Goal: Navigation & Orientation: Find specific page/section

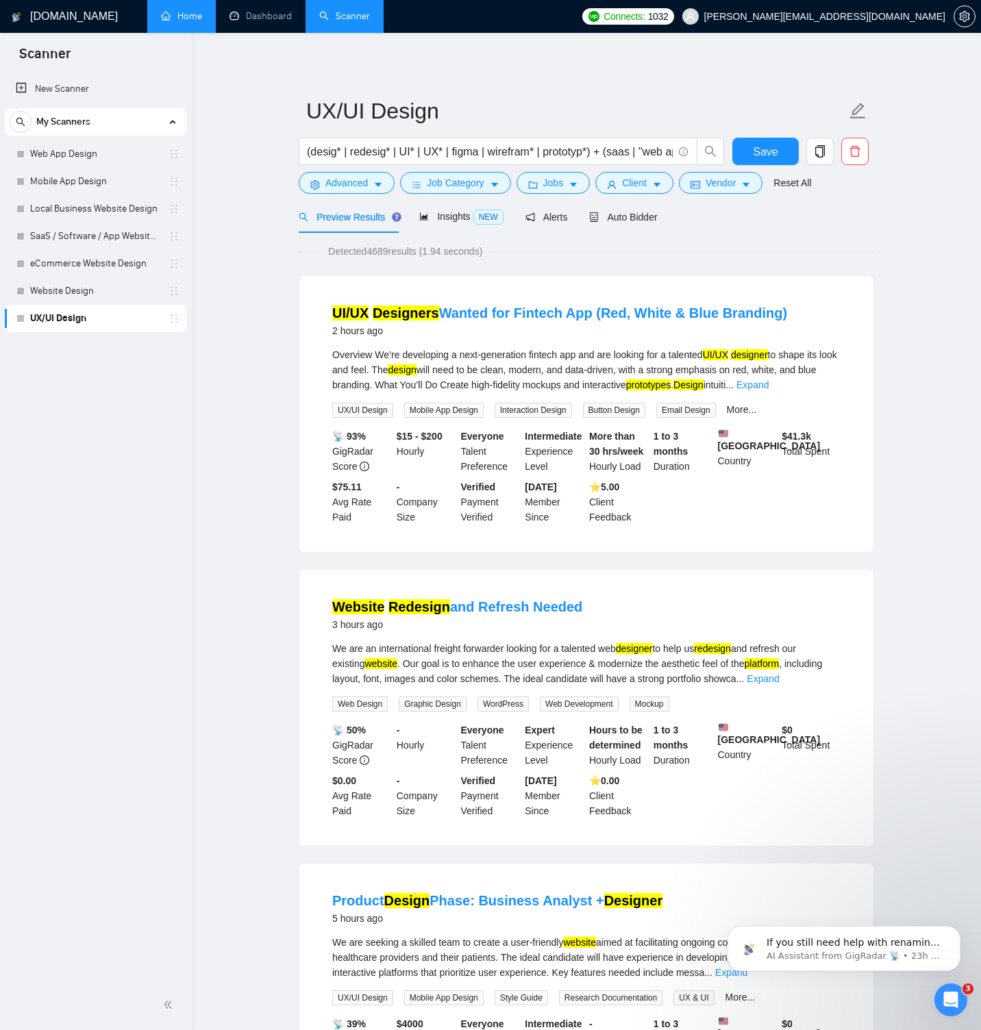
click at [197, 14] on link "Home" at bounding box center [181, 16] width 41 height 12
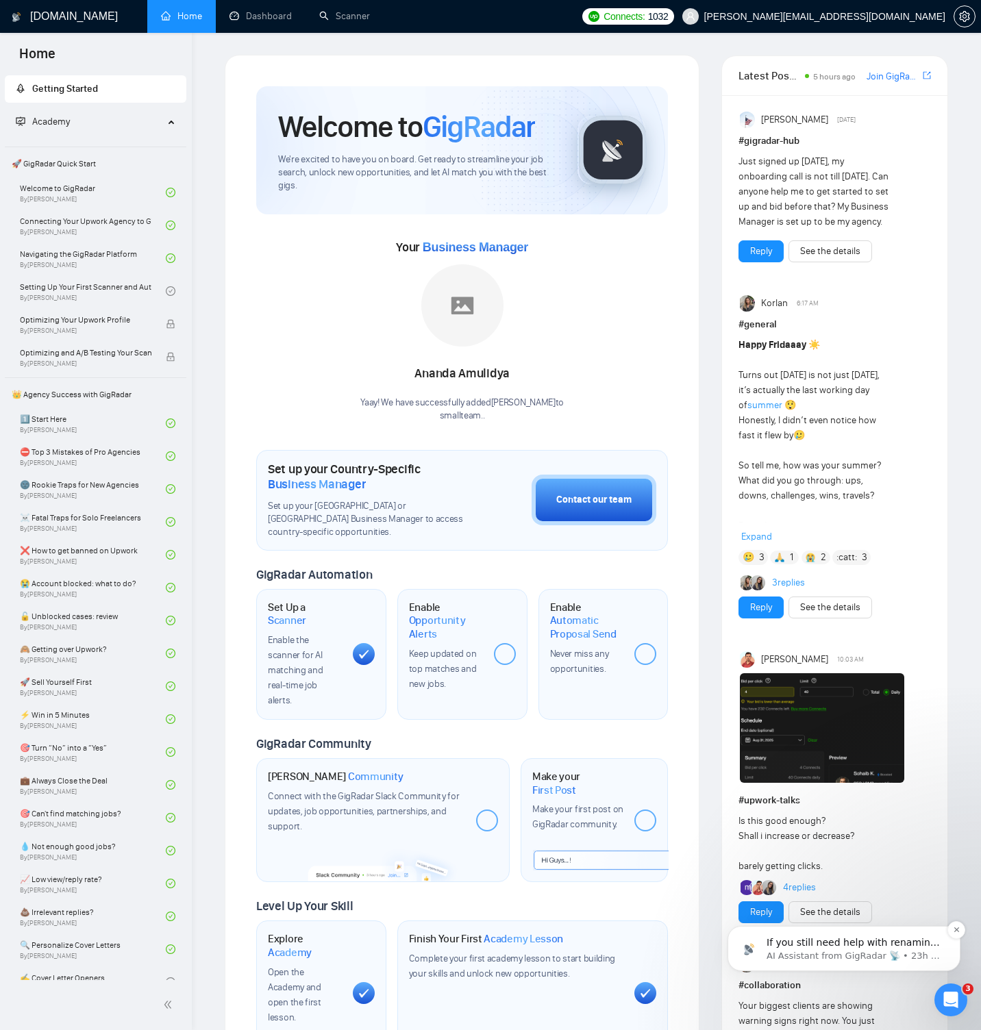
click at [853, 949] on p "If you still need help with renaming your Upwork portfolio project, I’m here to…" at bounding box center [854, 943] width 177 height 14
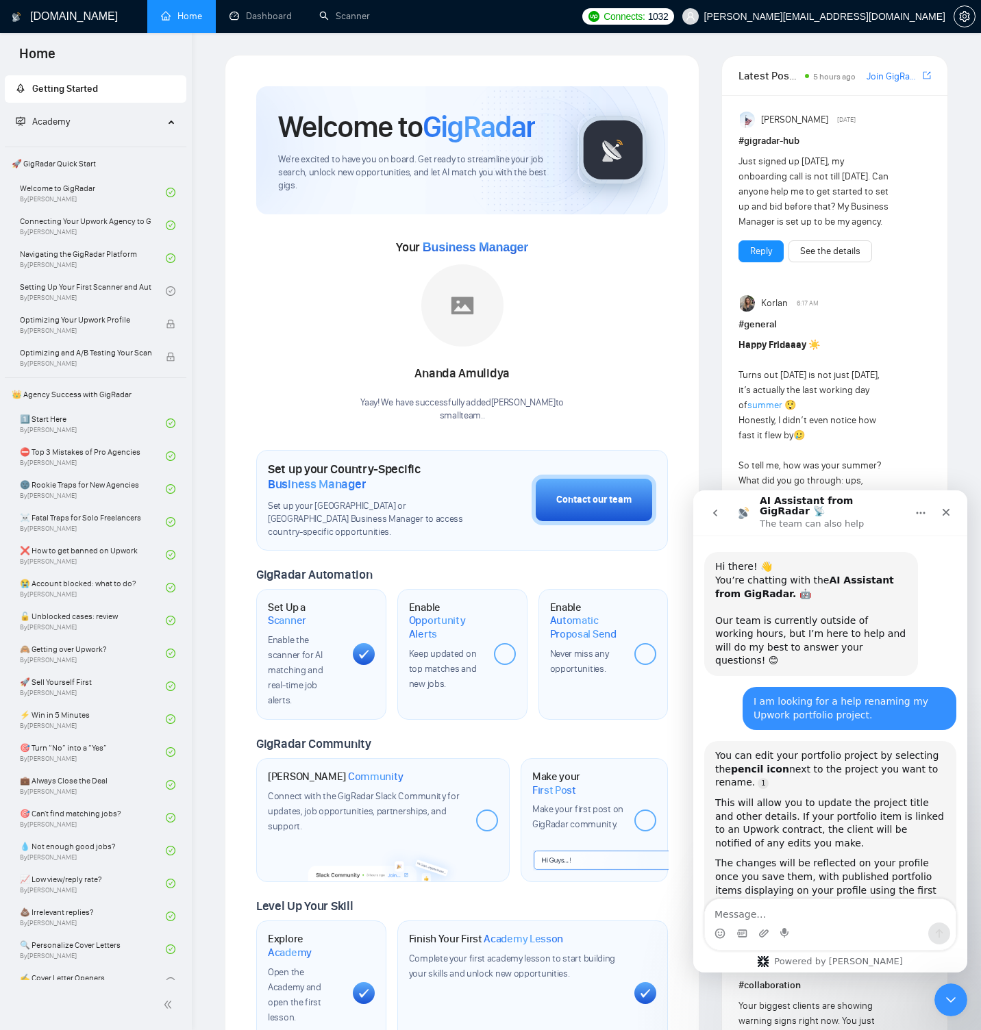
scroll to position [16, 0]
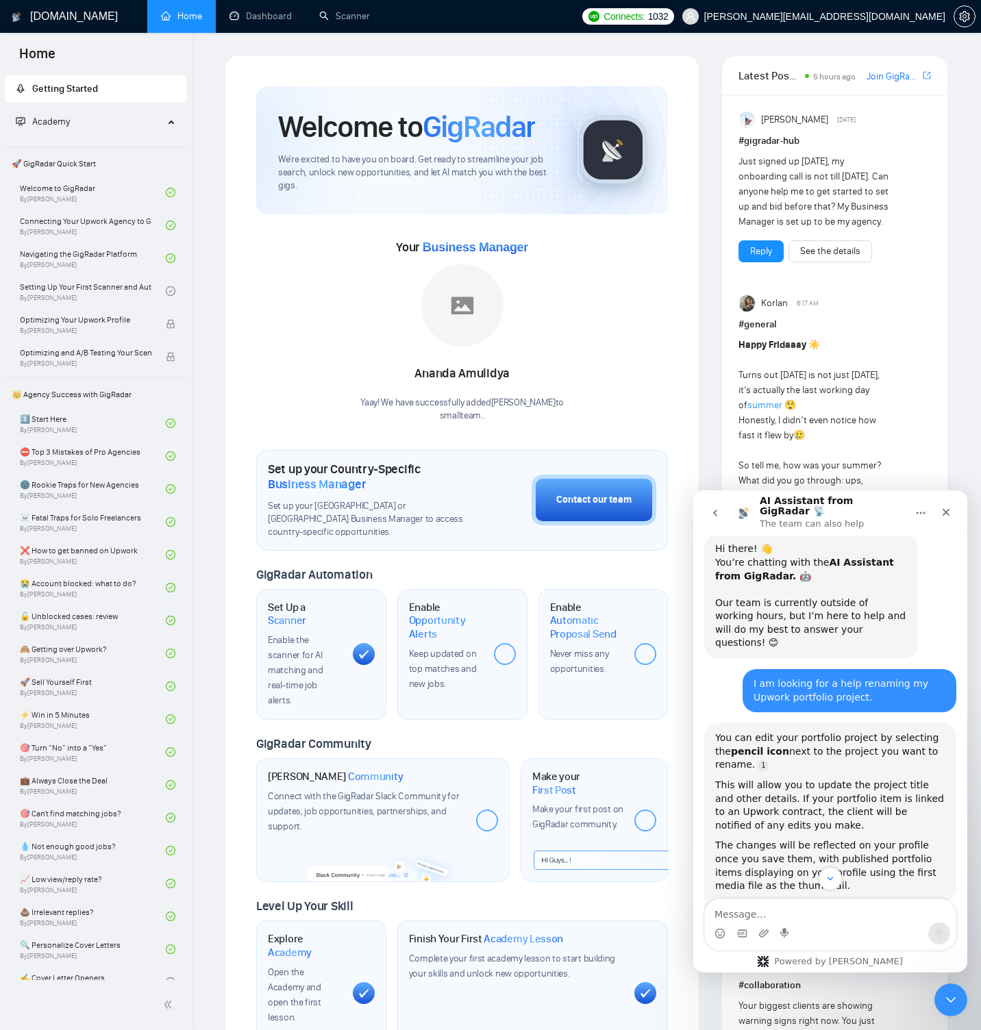
click at [725, 522] on nav "AI Assistant from GigRadar 📡 The team can also help" at bounding box center [830, 512] width 274 height 45
click at [718, 513] on icon "go back" at bounding box center [714, 512] width 11 height 11
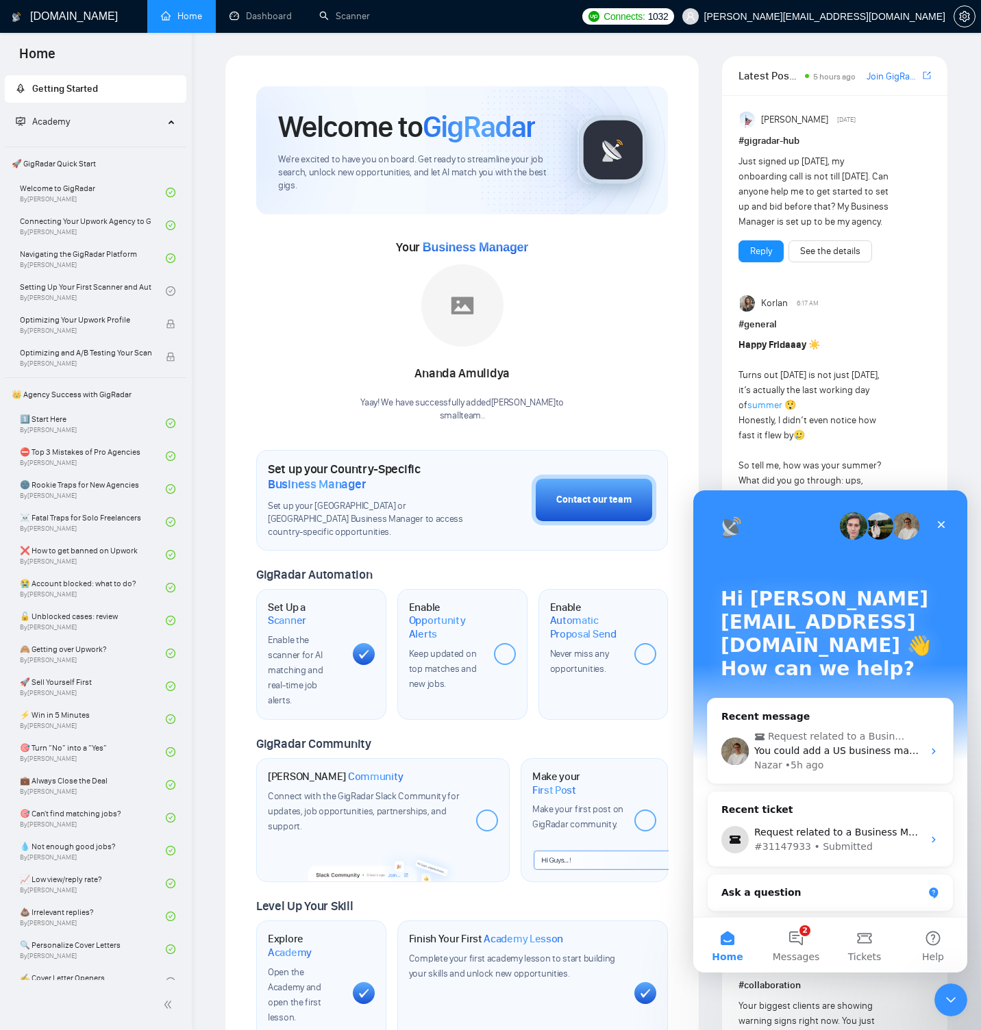
scroll to position [0, 0]
click at [814, 840] on div "#31147933 • Submitted" at bounding box center [838, 847] width 168 height 14
